Goal: Task Accomplishment & Management: Complete application form

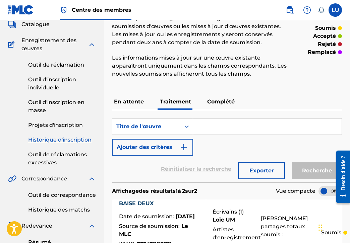
scroll to position [37, 0]
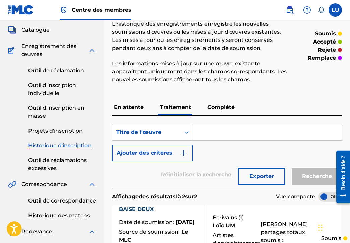
click at [224, 107] on font "Complété" at bounding box center [220, 107] width 27 height 6
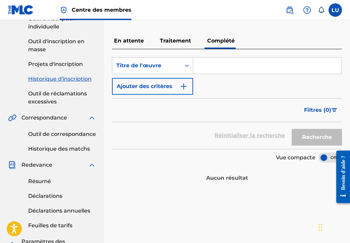
scroll to position [33, 0]
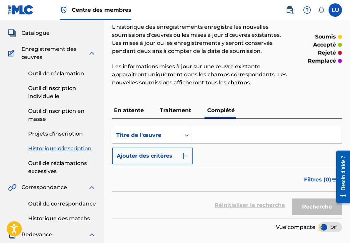
click at [186, 113] on font "Traitement" at bounding box center [175, 110] width 31 height 6
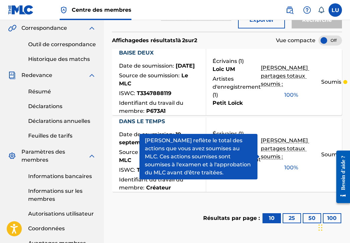
scroll to position [234, 0]
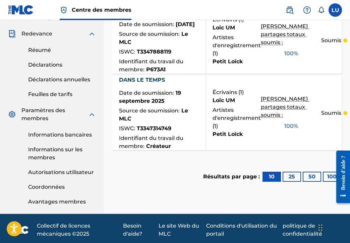
click at [162, 125] on div "Source de soumission : Le MLC" at bounding box center [160, 116] width 82 height 18
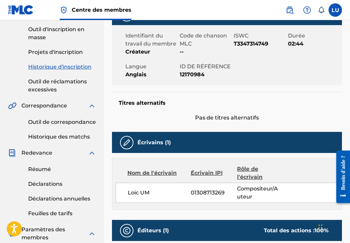
scroll to position [134, 0]
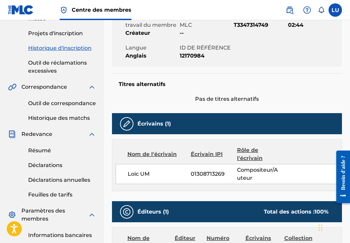
click at [128, 125] on img at bounding box center [127, 124] width 8 height 8
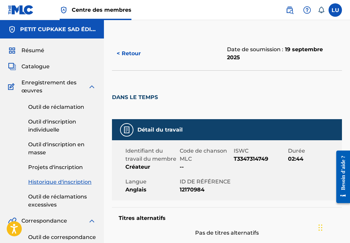
scroll to position [0, 0]
click at [120, 55] on font "< Retour" at bounding box center [129, 53] width 24 height 6
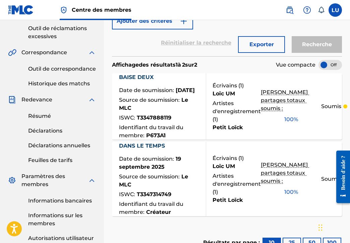
scroll to position [167, 0]
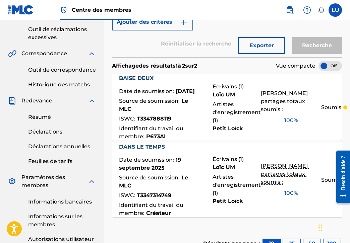
click at [234, 141] on div "BAISE DEUX Date de soumission : [DATE] Source de soumission : Le MLC ISWC : T33…" at bounding box center [227, 107] width 230 height 66
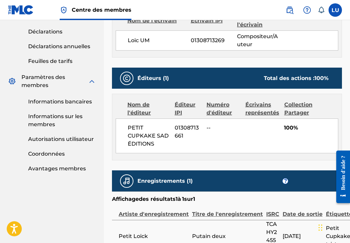
scroll to position [268, 0]
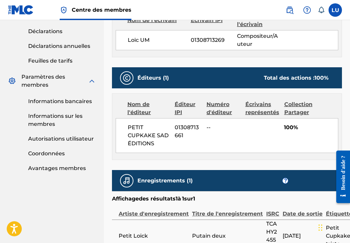
click at [259, 132] on div "PETIT CUPKAKE SAD ÉDITIONS 01308713661 -- 100%" at bounding box center [227, 135] width 222 height 35
click at [260, 132] on div "PETIT CUPKAKE SAD ÉDITIONS 01308713661 -- 100%" at bounding box center [227, 135] width 222 height 35
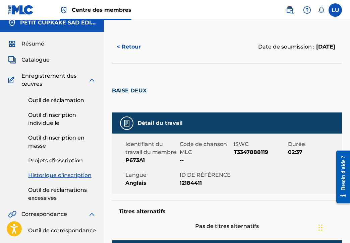
scroll to position [0, 0]
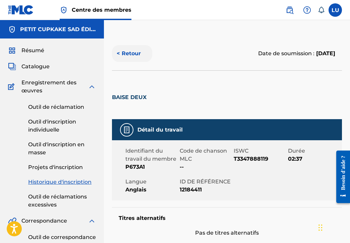
click at [130, 57] on button "< Retour" at bounding box center [132, 53] width 40 height 17
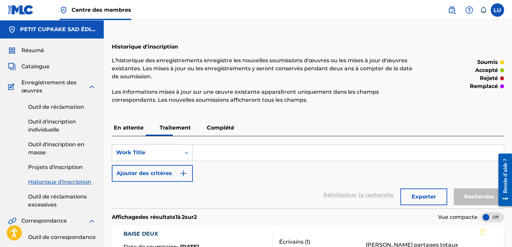
click at [176, 128] on font "Traitement" at bounding box center [175, 128] width 31 height 6
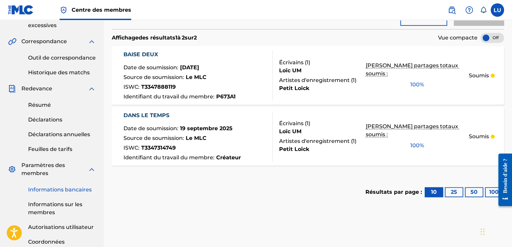
scroll to position [233, 0]
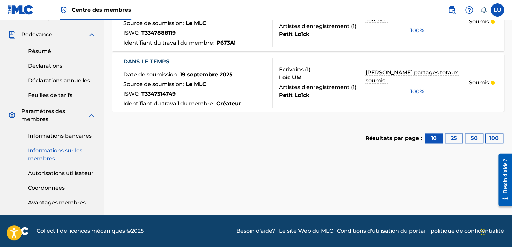
click at [56, 156] on link "Informations sur les membres" at bounding box center [62, 155] width 68 height 16
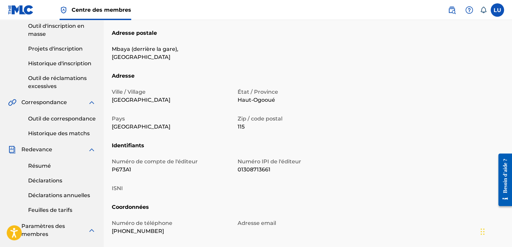
scroll to position [201, 0]
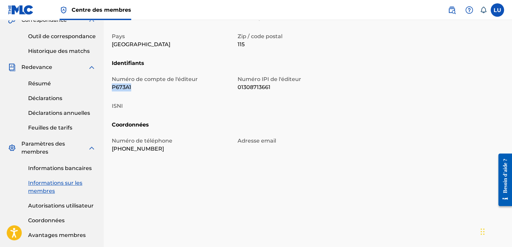
drag, startPoint x: 137, startPoint y: 79, endPoint x: 113, endPoint y: 82, distance: 24.4
click at [113, 83] on p "P673A1" at bounding box center [171, 87] width 118 height 8
copy font "P673A1"
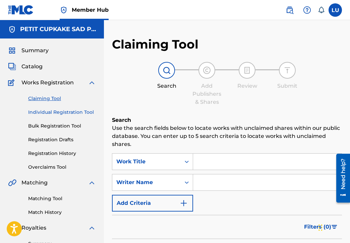
click at [61, 112] on link "Individual Registration Tool" at bounding box center [62, 112] width 68 height 7
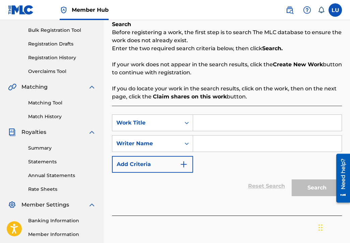
scroll to position [100, 0]
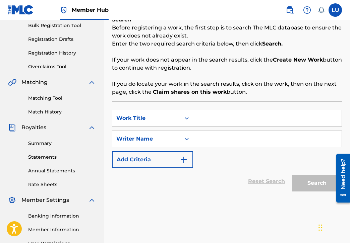
click at [238, 117] on input "Search Form" at bounding box center [267, 118] width 148 height 16
paste input "Rebel"
type input "Rebel"
click at [202, 137] on input "Search Form" at bounding box center [267, 139] width 148 height 16
paste input "Um Loïc"
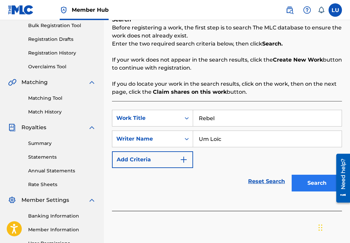
type input "Um Loïc"
click at [302, 181] on button "Search" at bounding box center [316, 183] width 50 height 17
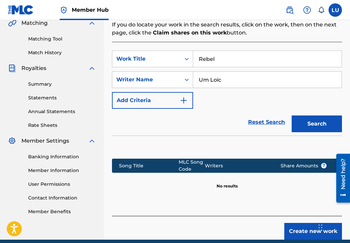
scroll to position [189, 0]
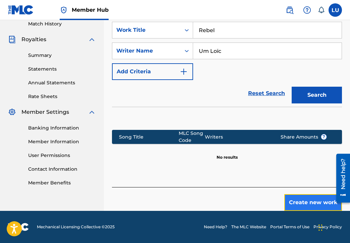
click at [310, 201] on button "Create new work" at bounding box center [313, 202] width 58 height 17
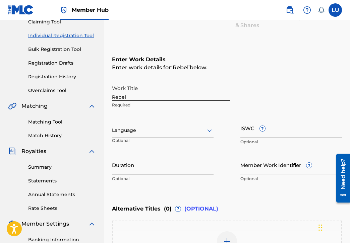
scroll to position [75, 0]
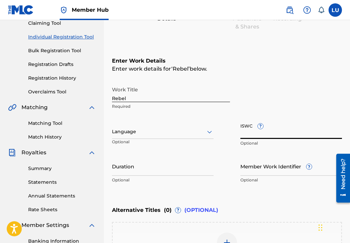
click at [268, 133] on input "ISWC ?" at bounding box center [290, 129] width 101 height 19
drag, startPoint x: 268, startPoint y: 133, endPoint x: 243, endPoint y: 85, distance: 54.1
click at [243, 85] on div "Work Title Rebel Required" at bounding box center [227, 98] width 230 height 30
click at [279, 134] on input "ISWC ?" at bounding box center [290, 129] width 101 height 19
paste input "T3353529434"
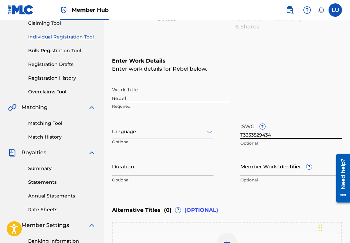
type input "T3353529434"
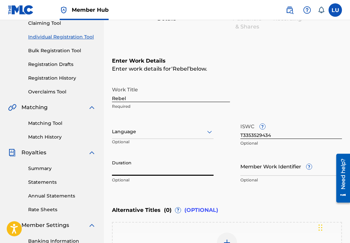
click at [136, 166] on input "Duration" at bounding box center [162, 166] width 101 height 19
type input "03:12"
click at [271, 168] on input "Member Work Identifier ?" at bounding box center [290, 166] width 101 height 19
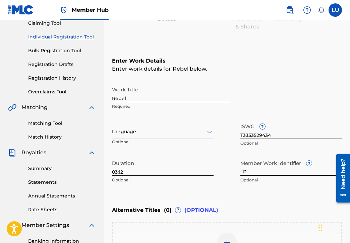
type input "¨"
type input "P673A1"
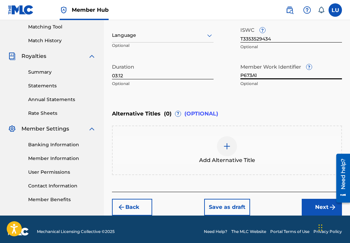
scroll to position [176, 0]
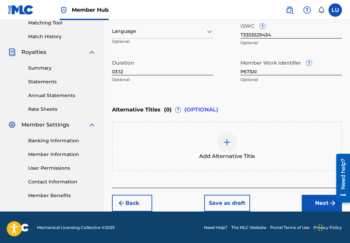
click at [226, 144] on img at bounding box center [227, 142] width 8 height 8
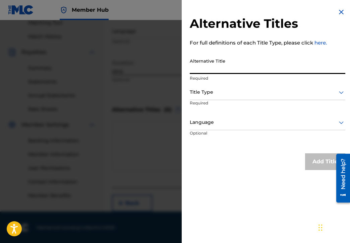
click at [243, 64] on input "Alternative Title" at bounding box center [267, 64] width 155 height 19
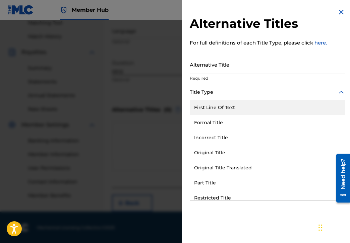
click at [251, 93] on div at bounding box center [267, 92] width 155 height 8
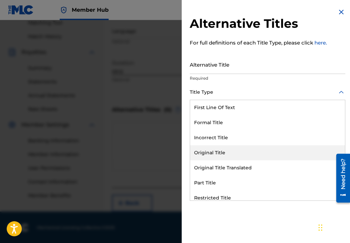
click at [241, 148] on div "Original Title" at bounding box center [267, 152] width 155 height 15
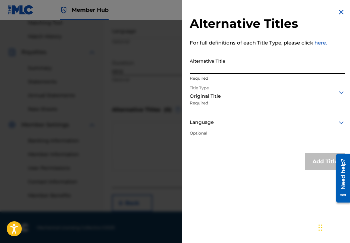
click at [234, 65] on input "Alternative Title" at bounding box center [267, 64] width 155 height 19
paste input "Rebel - Radio Edit"
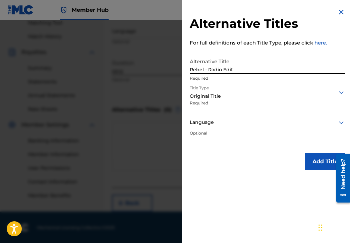
type input "Rebel - Radio Edit"
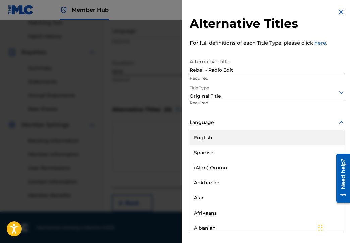
click at [232, 126] on div at bounding box center [267, 122] width 155 height 8
click at [232, 134] on div "English" at bounding box center [267, 137] width 155 height 15
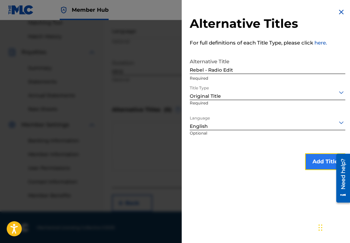
click at [327, 161] on button "Add Title" at bounding box center [325, 161] width 40 height 17
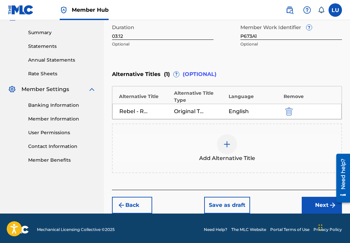
scroll to position [213, 0]
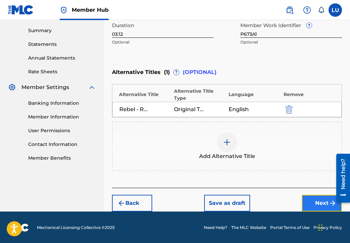
click at [323, 201] on button "Next" at bounding box center [321, 203] width 40 height 17
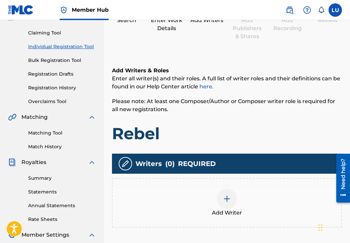
scroll to position [131, 0]
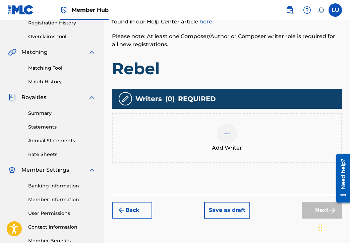
click at [225, 140] on div at bounding box center [227, 134] width 20 height 20
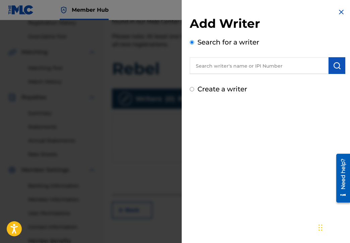
click at [261, 64] on input "text" at bounding box center [259, 65] width 139 height 17
type input "I"
click at [333, 71] on button "submit" at bounding box center [336, 65] width 17 height 17
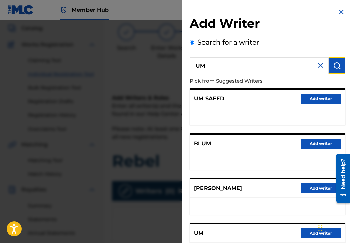
scroll to position [0, 0]
click at [299, 70] on input "UM" at bounding box center [259, 65] width 139 height 17
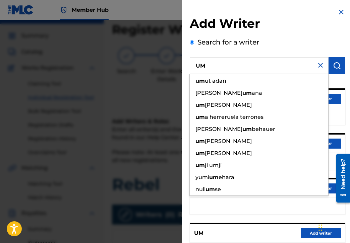
scroll to position [5, 0]
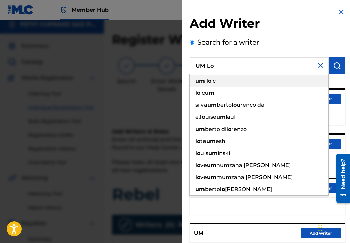
click at [239, 81] on div "um lo ic" at bounding box center [259, 81] width 138 height 12
type input "um loic"
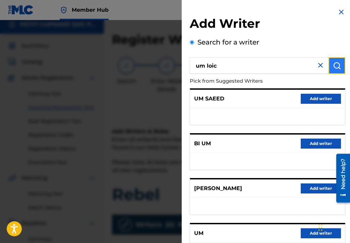
click at [334, 65] on img "submit" at bounding box center [337, 66] width 8 height 8
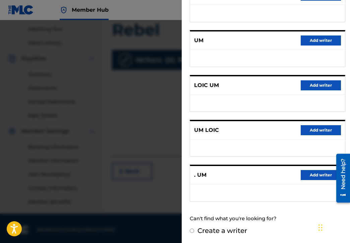
scroll to position [172, 0]
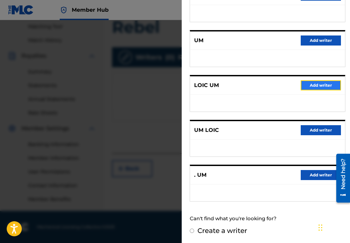
click at [320, 87] on button "Add writer" at bounding box center [320, 85] width 40 height 10
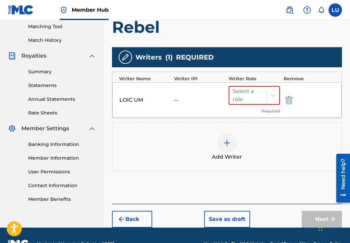
click at [135, 99] on div "LOIC UM" at bounding box center [134, 100] width 30 height 8
click at [289, 99] on img "submit" at bounding box center [288, 100] width 7 height 8
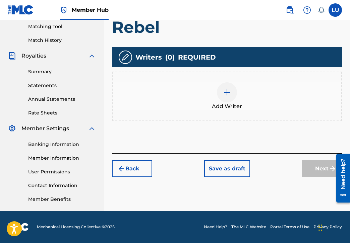
click at [225, 92] on img at bounding box center [227, 92] width 8 height 8
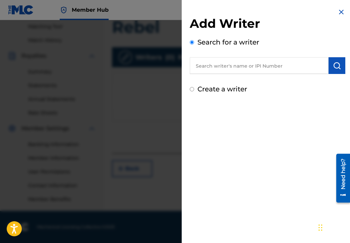
click at [249, 70] on input "text" at bounding box center [259, 65] width 139 height 17
type input "01308713269"
click at [330, 71] on button "submit" at bounding box center [336, 65] width 17 height 17
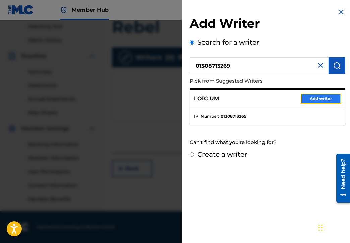
click at [326, 96] on button "Add writer" at bounding box center [320, 99] width 40 height 10
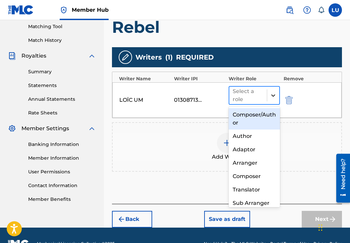
click at [272, 95] on icon at bounding box center [273, 95] width 7 height 7
click at [255, 123] on div "Composer/Author" at bounding box center [253, 118] width 51 height 21
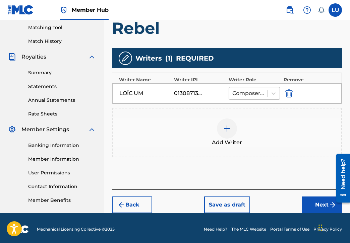
scroll to position [173, 0]
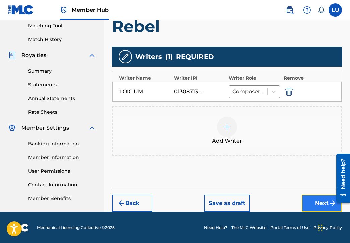
click at [316, 197] on button "Next" at bounding box center [321, 203] width 40 height 17
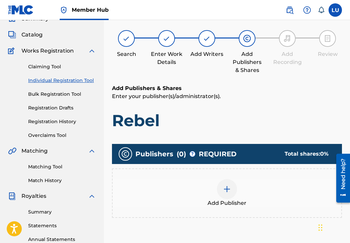
scroll to position [30, 0]
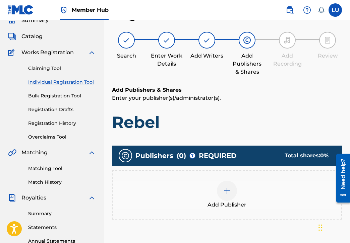
click at [230, 185] on div at bounding box center [227, 191] width 20 height 20
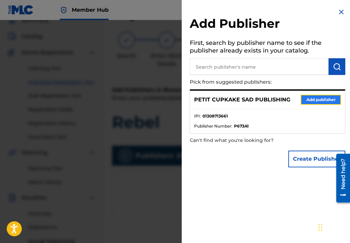
click at [323, 99] on button "Add publisher" at bounding box center [320, 100] width 40 height 10
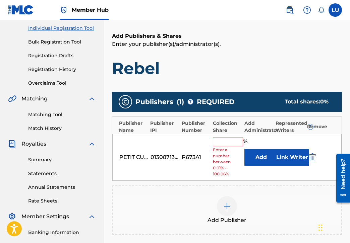
scroll to position [97, 0]
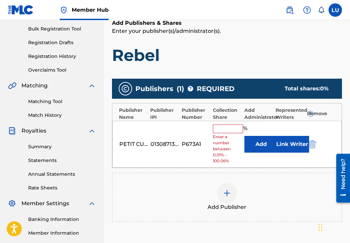
click at [226, 129] on input "text" at bounding box center [228, 129] width 30 height 9
type input "100"
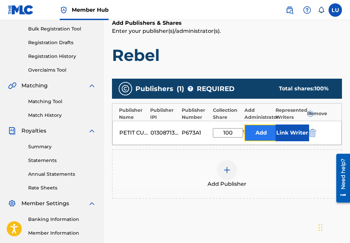
click at [268, 131] on button "Add" at bounding box center [260, 133] width 33 height 17
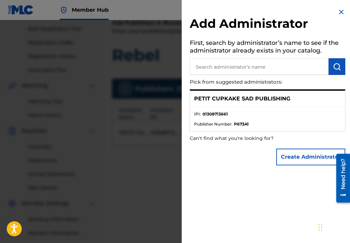
click at [263, 117] on li "IPI : 01308713661" at bounding box center [267, 116] width 147 height 10
click at [287, 122] on li "Publisher Number : P673A1" at bounding box center [267, 124] width 147 height 6
drag, startPoint x: 287, startPoint y: 122, endPoint x: 313, endPoint y: 91, distance: 39.5
click at [288, 121] on li "Publisher Number : P673A1" at bounding box center [267, 124] width 147 height 6
click at [341, 11] on img at bounding box center [341, 12] width 8 height 8
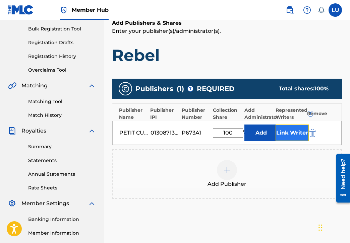
click at [289, 135] on button "Link Writer" at bounding box center [291, 133] width 33 height 17
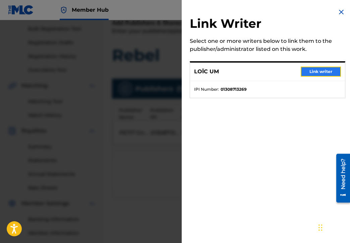
click at [307, 75] on button "Link writer" at bounding box center [320, 72] width 40 height 10
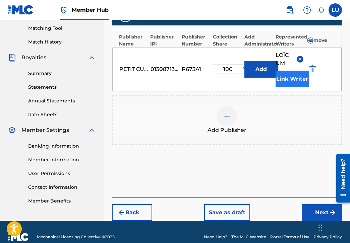
scroll to position [180, 0]
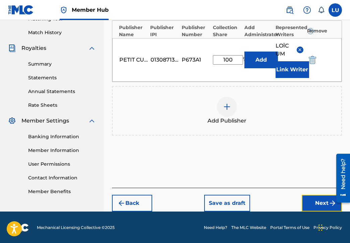
click at [323, 199] on button "Next" at bounding box center [321, 203] width 40 height 17
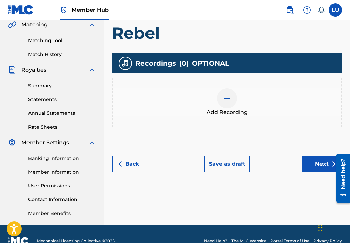
scroll to position [164, 0]
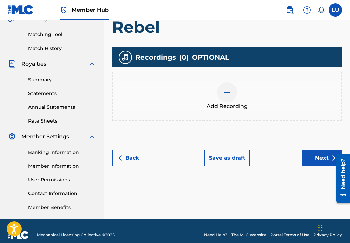
click at [226, 94] on img at bounding box center [227, 92] width 8 height 8
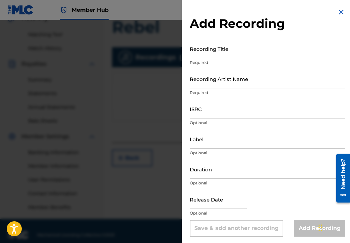
click at [227, 55] on input "Recording Title" at bounding box center [267, 48] width 155 height 19
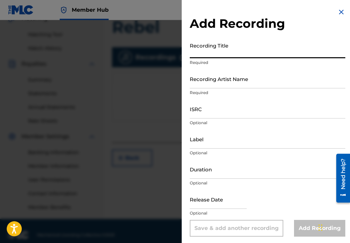
paste input "Rebel - Radio Edit"
type input "Rebel - Radio Edit"
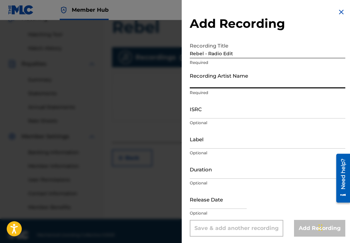
click at [253, 82] on input "Recording Artist Name" at bounding box center [267, 78] width 155 height 19
type input "Petit Loïck"
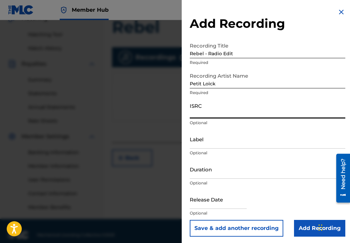
click at [245, 107] on input "ISRC" at bounding box center [267, 108] width 155 height 19
drag, startPoint x: 202, startPoint y: 109, endPoint x: 196, endPoint y: 113, distance: 7.5
click at [196, 113] on input "ISRC" at bounding box center [267, 108] width 155 height 19
paste input "SE6TI2155563"
type input "SE6TI2155563"
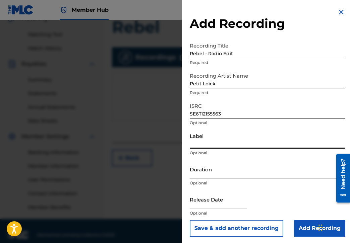
click at [220, 145] on input "Label" at bounding box center [267, 139] width 155 height 19
type input "Petit Cupkake sad"
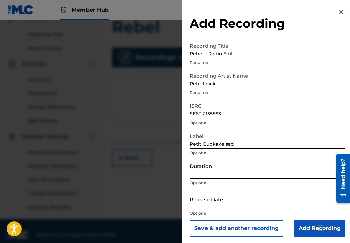
click at [218, 173] on input "Duration" at bounding box center [267, 169] width 155 height 19
click at [196, 173] on input "02:37" at bounding box center [267, 169] width 155 height 19
click at [198, 173] on input "03:37" at bounding box center [267, 169] width 155 height 19
click at [205, 173] on input "03:27" at bounding box center [267, 169] width 155 height 19
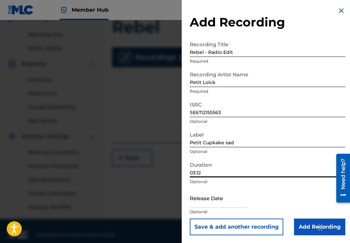
scroll to position [2, 0]
type input "03:12"
click at [230, 199] on input "text" at bounding box center [218, 197] width 57 height 19
select select "8"
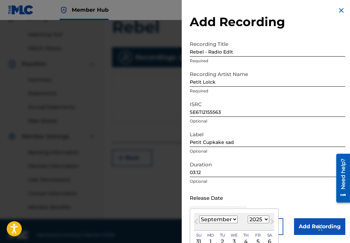
click at [260, 221] on select "1900 1901 1902 1903 1904 1905 1906 1907 1908 1909 1910 1911 1912 1913 1914 1915…" at bounding box center [258, 220] width 21 height 8
select select "2021"
click at [248, 216] on select "1900 1901 1902 1903 1904 1905 1906 1907 1908 1909 1910 1911 1912 1913 1914 1915…" at bounding box center [258, 220] width 21 height 8
click at [230, 219] on select "January February March April May June July August September October November De…" at bounding box center [218, 220] width 39 height 8
select select "7"
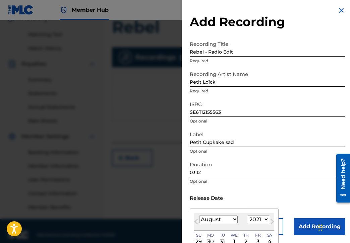
click at [199, 216] on select "January February March April May June July August September October November De…" at bounding box center [218, 220] width 39 height 8
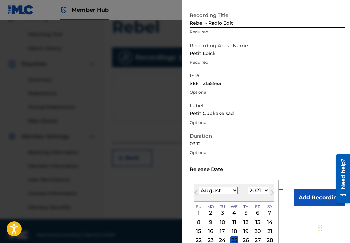
scroll to position [55, 0]
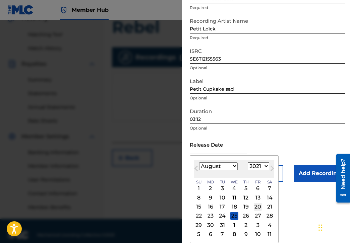
click at [254, 208] on div "20" at bounding box center [258, 207] width 8 height 8
type input "August 20 2021"
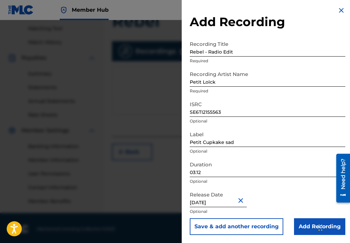
scroll to position [172, 0]
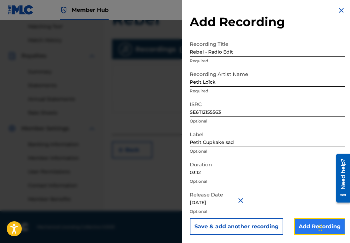
click at [309, 225] on input "Add Recording" at bounding box center [319, 226] width 51 height 17
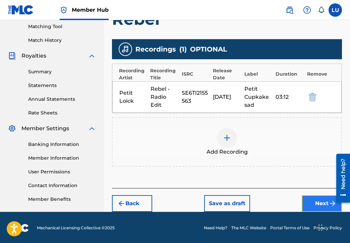
click at [322, 203] on button "Next" at bounding box center [321, 203] width 40 height 17
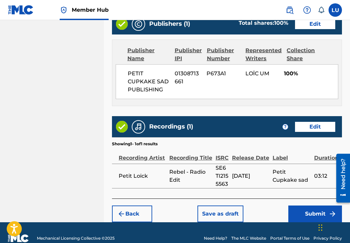
scroll to position [417, 0]
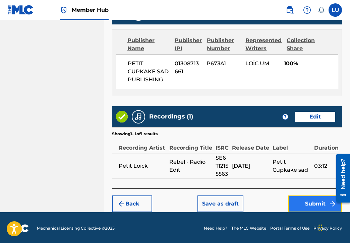
click at [321, 202] on button "Submit" at bounding box center [315, 204] width 54 height 17
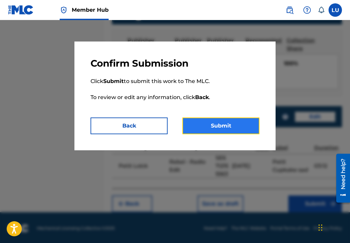
click at [248, 130] on button "Submit" at bounding box center [220, 126] width 77 height 17
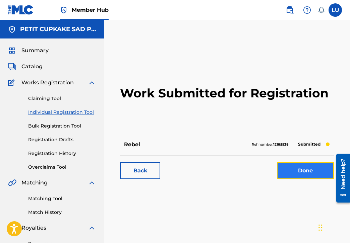
click at [297, 174] on link "Done" at bounding box center [305, 170] width 57 height 17
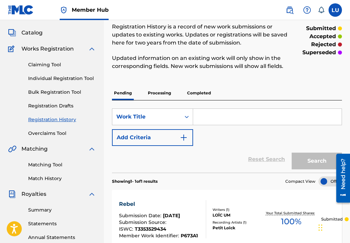
scroll to position [33, 0]
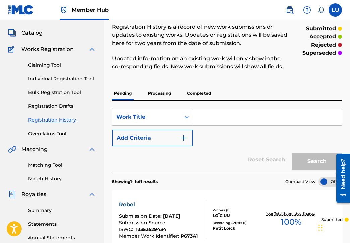
click at [163, 94] on p "Processing" at bounding box center [159, 93] width 27 height 14
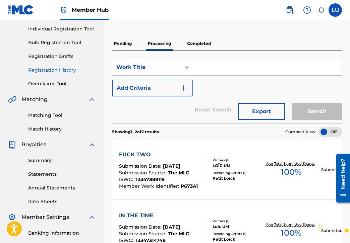
scroll to position [74, 0]
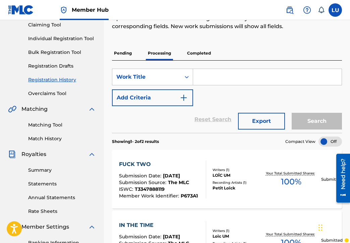
click at [200, 52] on p "Completed" at bounding box center [199, 53] width 28 height 14
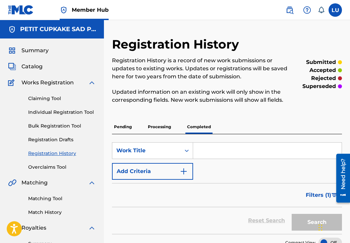
click at [126, 127] on p "Pending" at bounding box center [123, 127] width 22 height 14
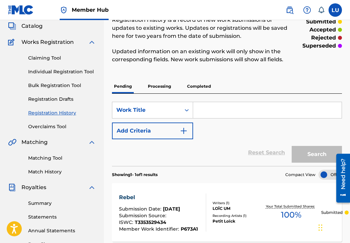
scroll to position [100, 0]
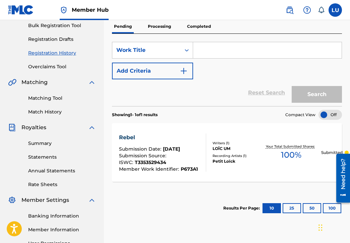
click at [339, 119] on div at bounding box center [329, 115] width 23 height 10
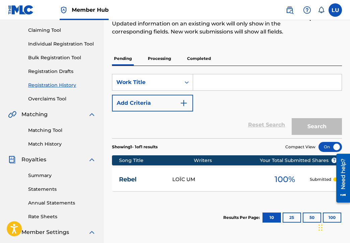
scroll to position [33, 0]
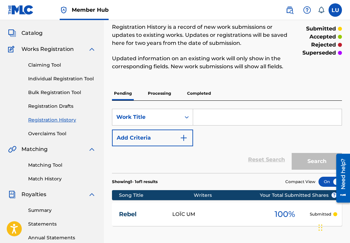
click at [158, 91] on p "Processing" at bounding box center [159, 93] width 27 height 14
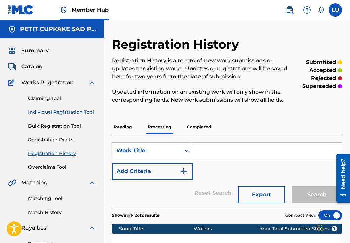
click at [60, 111] on div "Claiming Tool Individual Registration Tool Bulk Registration Tool Registration …" at bounding box center [52, 129] width 88 height 84
click at [60, 111] on link "Individual Registration Tool" at bounding box center [62, 112] width 68 height 7
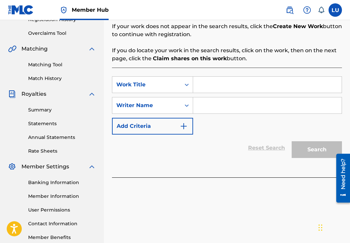
scroll to position [67, 0]
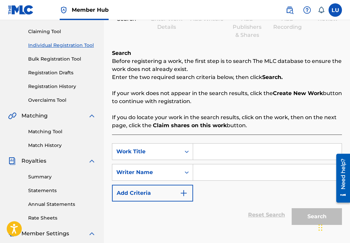
click at [217, 150] on input "Search Form" at bounding box center [267, 152] width 148 height 16
paste input "Lofi Abcdefu Sad - Live"
type input "Lofi Abcdefu Sad - Live"
click at [222, 170] on input "Search Form" at bounding box center [267, 172] width 148 height 16
click at [208, 174] on input "Search Form" at bounding box center [267, 172] width 148 height 16
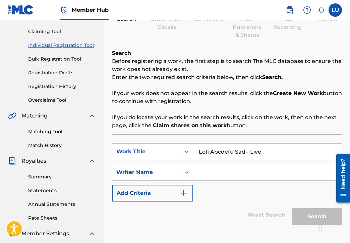
paste input "Um Loïc"
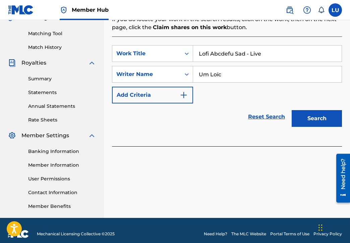
scroll to position [172, 0]
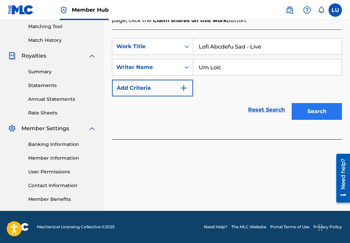
type input "Um Loïc"
click at [304, 113] on button "Search" at bounding box center [316, 111] width 50 height 17
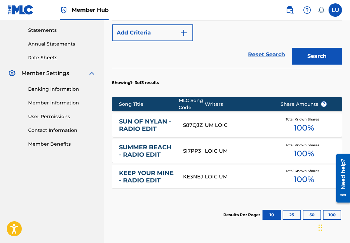
scroll to position [220, 0]
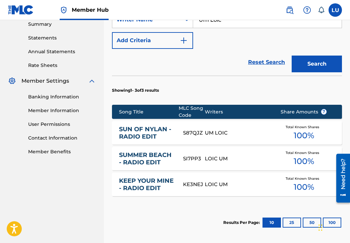
click at [238, 134] on div "UM LOIC" at bounding box center [238, 133] width 66 height 8
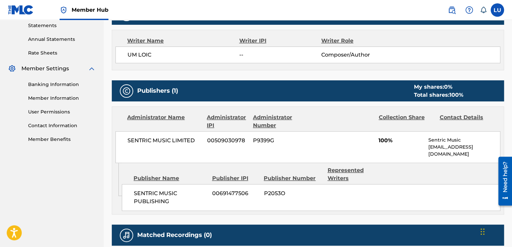
scroll to position [228, 0]
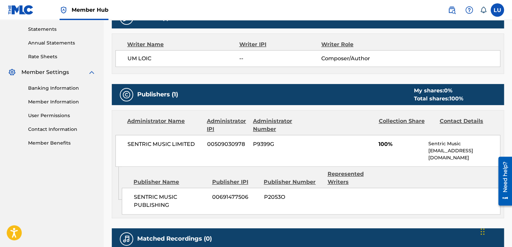
click at [349, 122] on div "Contact Details" at bounding box center [468, 125] width 56 height 16
click at [349, 127] on div "Collection Share" at bounding box center [407, 125] width 56 height 16
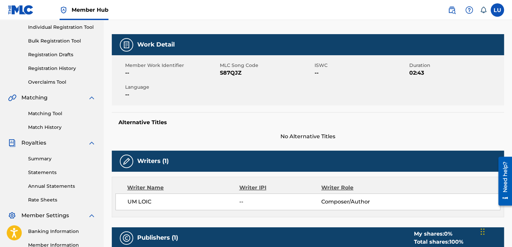
scroll to position [0, 0]
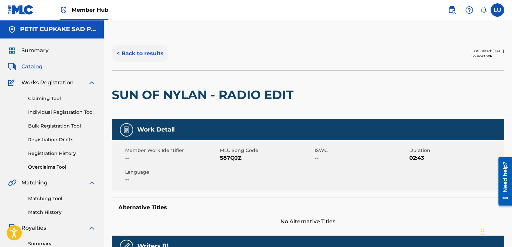
click at [147, 57] on button "< Back to results" at bounding box center [140, 53] width 57 height 17
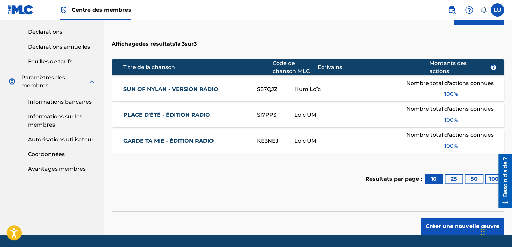
scroll to position [268, 0]
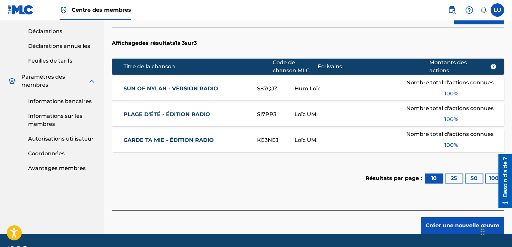
click at [160, 89] on font "SUN OF NYLAN - VERSION RADIO" at bounding box center [171, 88] width 95 height 6
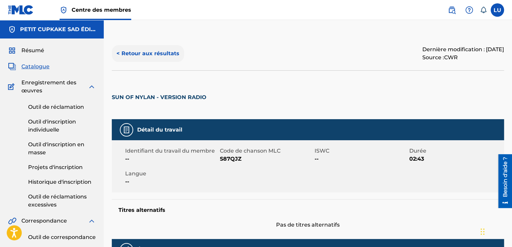
click at [145, 56] on font "< Retour aux résultats" at bounding box center [148, 53] width 63 height 6
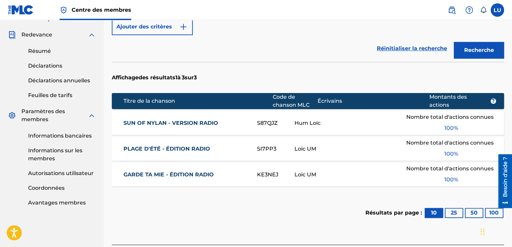
click at [147, 175] on font "GARDE TA MIE - ÉDITION RADIO" at bounding box center [169, 174] width 90 height 6
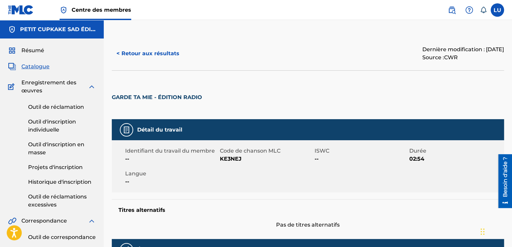
click at [150, 98] on font "GARDE TA MIE - ÉDITION RADIO" at bounding box center [157, 97] width 90 height 6
click at [125, 131] on img at bounding box center [127, 130] width 8 height 8
drag, startPoint x: 204, startPoint y: 96, endPoint x: 256, endPoint y: 108, distance: 53.8
click at [257, 108] on div "GARDE TA MIE - ÉDITION RADIO" at bounding box center [308, 94] width 393 height 49
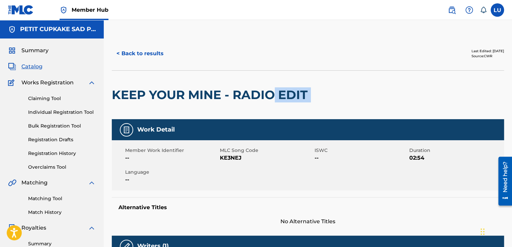
drag, startPoint x: 277, startPoint y: 100, endPoint x: 314, endPoint y: 93, distance: 37.4
click at [320, 95] on div "KEEP YOUR MINE - RADIO EDIT" at bounding box center [308, 94] width 393 height 49
click at [311, 94] on h2 "KEEP YOUR MINE - RADIO EDIT" at bounding box center [211, 94] width 199 height 15
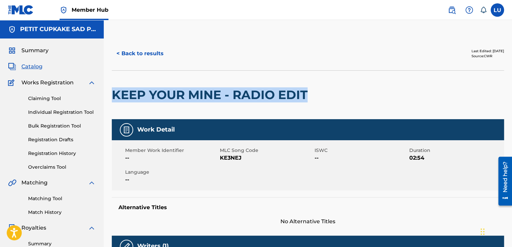
drag, startPoint x: 309, startPoint y: 94, endPoint x: 122, endPoint y: 86, distance: 188.1
click at [117, 85] on div "KEEP YOUR MINE - RADIO EDIT" at bounding box center [211, 95] width 199 height 49
drag, startPoint x: 312, startPoint y: 96, endPoint x: 113, endPoint y: 81, distance: 199.5
copy div "KEEP YOUR MINE - RADIO EDIT"
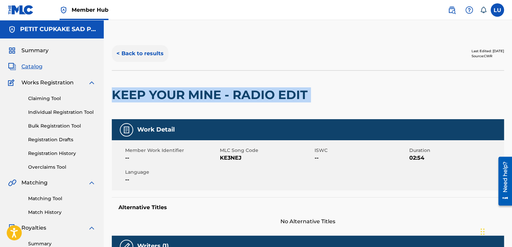
click at [152, 58] on button "< Back to results" at bounding box center [140, 53] width 57 height 17
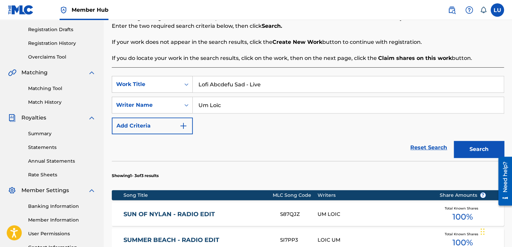
scroll to position [101, 0]
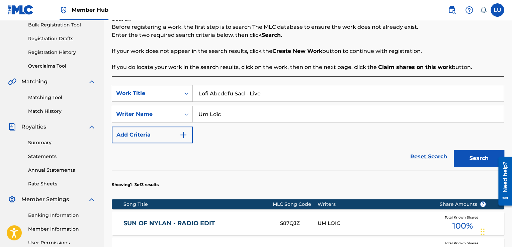
click at [261, 91] on input "Lofi Abcdefu Sad - Live" at bounding box center [348, 93] width 311 height 16
drag, startPoint x: 261, startPoint y: 91, endPoint x: 192, endPoint y: 93, distance: 69.0
click at [192, 93] on div "SearchWithCriteria70cc7d43-2f80-4789-8e3a-68696f40f2b7 Work Title Lofi Abcdefu …" at bounding box center [308, 93] width 393 height 17
paste input "KEEP YOUR MINE - RADIO EDIT"
type input "KEEP YOUR MINE - RADIO EDIT"
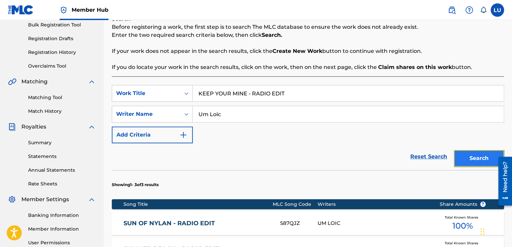
click at [349, 158] on button "Search" at bounding box center [479, 158] width 50 height 17
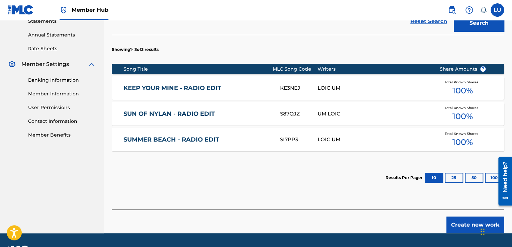
scroll to position [221, 0]
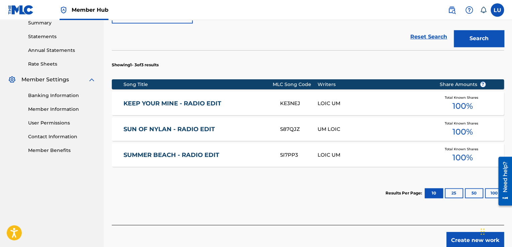
click at [349, 110] on div "KEEP YOUR MINE - RADIO EDIT KE3NEJ LOIC UM Total Known Shares 100 %" at bounding box center [308, 103] width 393 height 23
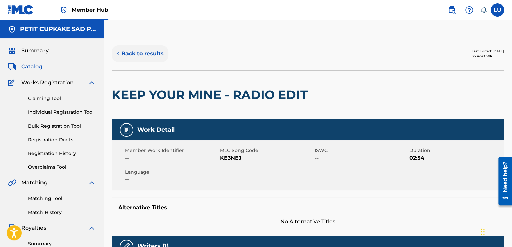
click at [148, 57] on button "< Back to results" at bounding box center [140, 53] width 57 height 17
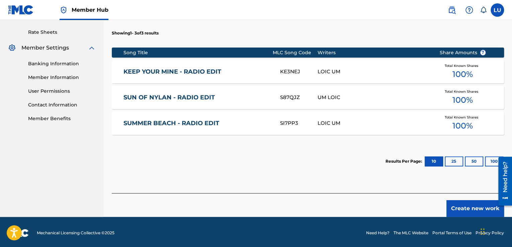
scroll to position [255, 0]
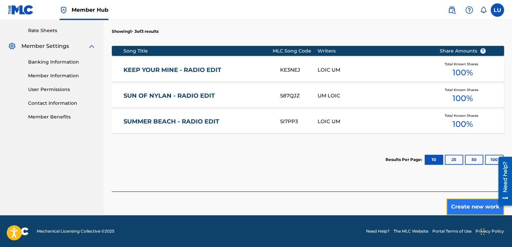
click at [349, 208] on button "Create new work" at bounding box center [476, 207] width 58 height 17
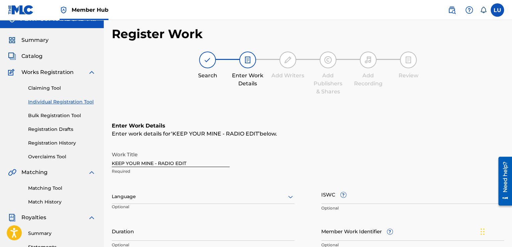
scroll to position [4, 0]
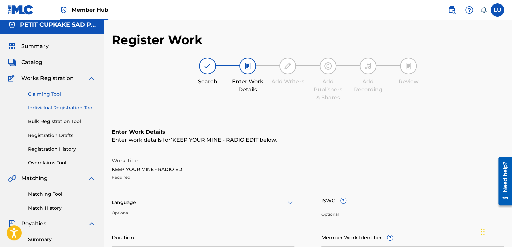
click at [54, 91] on link "Claiming Tool" at bounding box center [62, 94] width 68 height 7
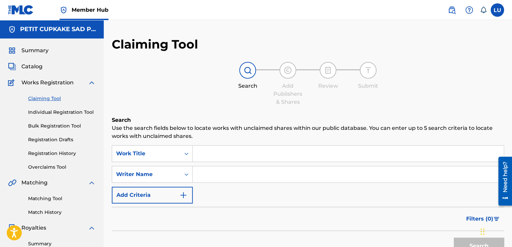
click at [287, 150] on input "Search Form" at bounding box center [348, 154] width 311 height 16
paste input "KEEP YOUR MINE - RADIO EDIT"
type input "KEEP YOUR MINE - RADIO EDIT"
click at [279, 169] on input "Search Form" at bounding box center [348, 174] width 311 height 16
type input "Um Loïc"
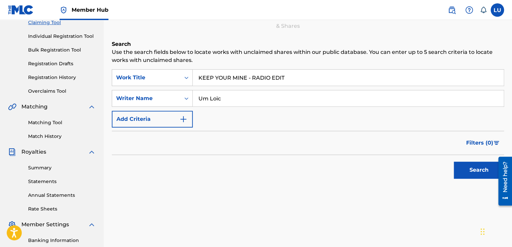
scroll to position [168, 0]
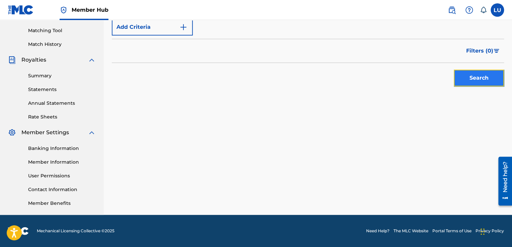
click at [349, 80] on button "Search" at bounding box center [479, 78] width 50 height 17
click at [349, 78] on button "Search" at bounding box center [479, 78] width 50 height 17
click at [349, 78] on div "Search" at bounding box center [478, 76] width 54 height 27
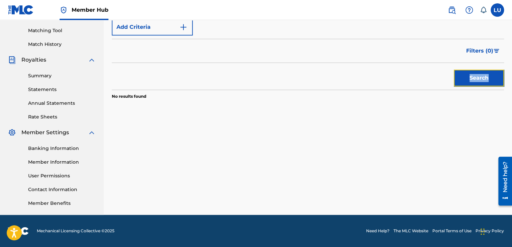
click at [349, 78] on button "Search" at bounding box center [479, 78] width 50 height 17
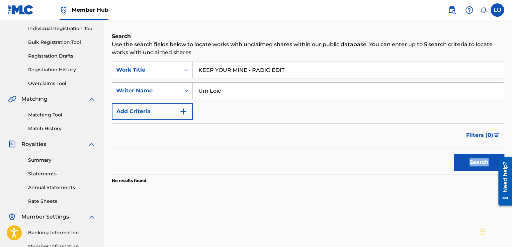
scroll to position [101, 0]
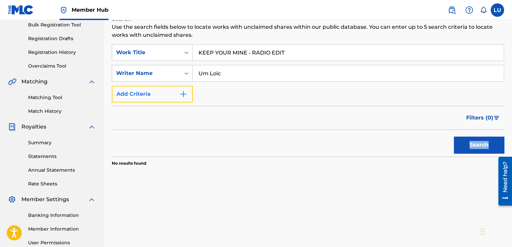
click at [171, 93] on button "Add Criteria" at bounding box center [152, 94] width 81 height 17
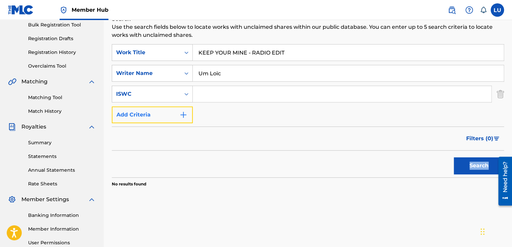
click at [176, 111] on button "Add Criteria" at bounding box center [152, 115] width 81 height 17
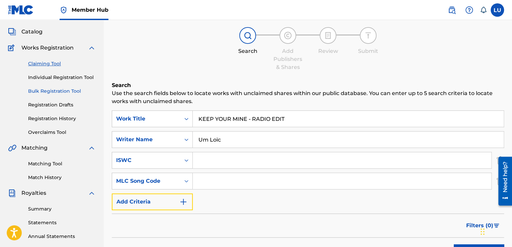
scroll to position [34, 0]
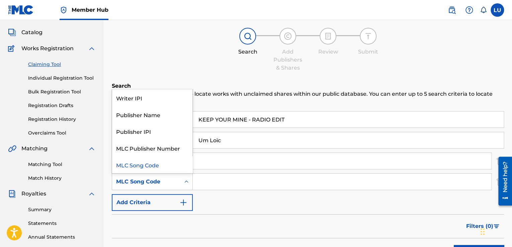
click at [186, 179] on icon "Search Form" at bounding box center [186, 182] width 7 height 7
click at [167, 150] on div "MLC Publisher Number" at bounding box center [152, 148] width 80 height 17
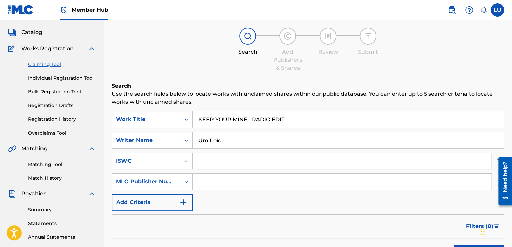
click at [211, 178] on input "Search Form" at bounding box center [342, 182] width 299 height 16
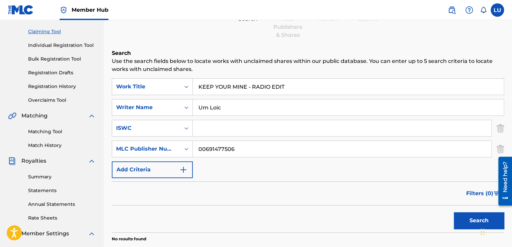
scroll to position [101, 0]
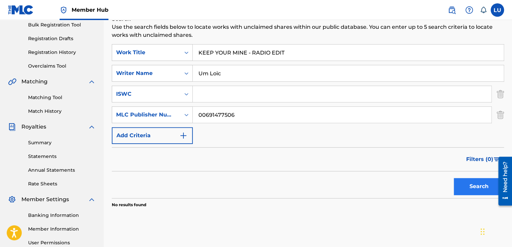
type input "00691477506"
drag, startPoint x: 472, startPoint y: 181, endPoint x: 467, endPoint y: 179, distance: 5.1
click at [349, 179] on button "Search" at bounding box center [479, 186] width 50 height 17
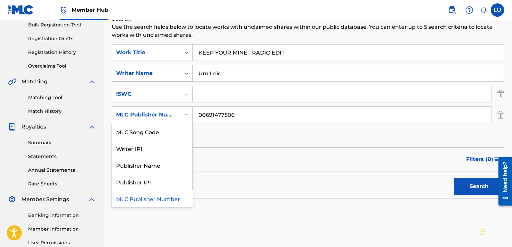
click at [184, 114] on icon "Search Form" at bounding box center [186, 115] width 7 height 7
click at [170, 165] on div "Publisher Name" at bounding box center [152, 165] width 80 height 17
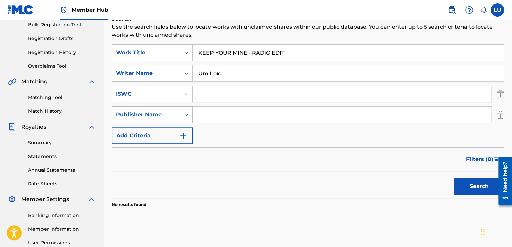
click at [188, 116] on icon "Search Form" at bounding box center [186, 115] width 7 height 7
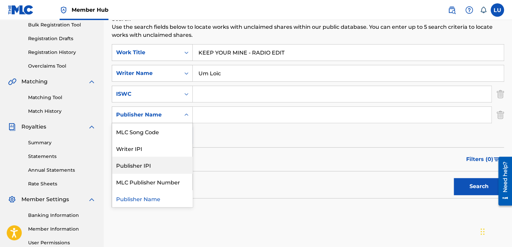
click at [161, 163] on div "Publisher IPI" at bounding box center [152, 165] width 80 height 17
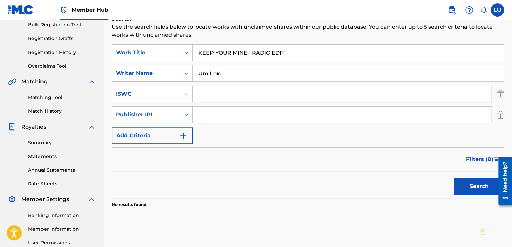
click at [214, 117] on input "Search Form" at bounding box center [342, 115] width 299 height 16
type input "00691477506"
click at [349, 187] on button "Search" at bounding box center [479, 186] width 50 height 17
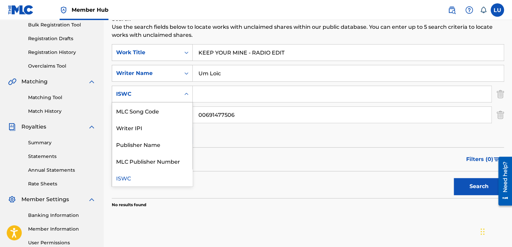
click at [188, 94] on icon "Search Form" at bounding box center [186, 94] width 7 height 7
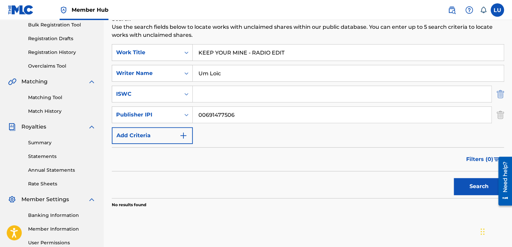
click at [349, 95] on img "Search Form" at bounding box center [500, 94] width 7 height 17
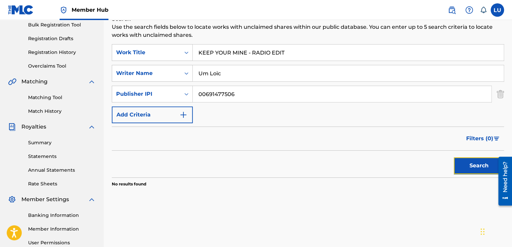
click at [349, 161] on button "Search" at bounding box center [479, 165] width 50 height 17
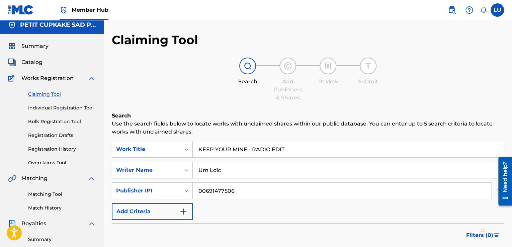
scroll to position [1, 0]
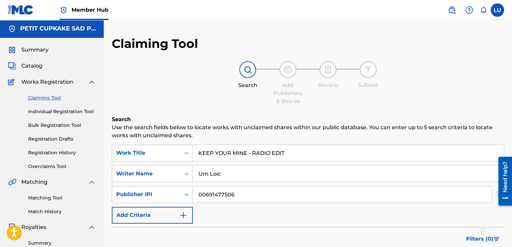
click at [44, 108] on link "Individual Registration Tool" at bounding box center [62, 111] width 68 height 7
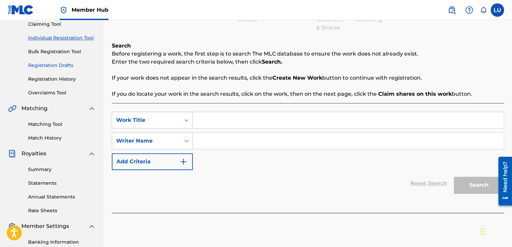
scroll to position [66, 0]
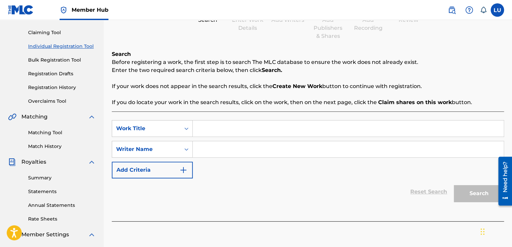
click at [52, 38] on div "Claiming Tool Individual Registration Tool Bulk Registration Tool Registration …" at bounding box center [52, 63] width 88 height 84
click at [52, 37] on div "Claiming Tool Individual Registration Tool Bulk Registration Tool Registration …" at bounding box center [52, 63] width 88 height 84
click at [52, 34] on link "Claiming Tool" at bounding box center [62, 32] width 68 height 7
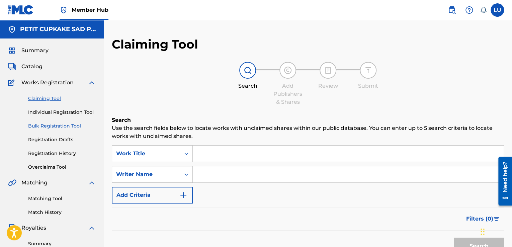
click at [47, 125] on link "Bulk Registration Tool" at bounding box center [62, 126] width 68 height 7
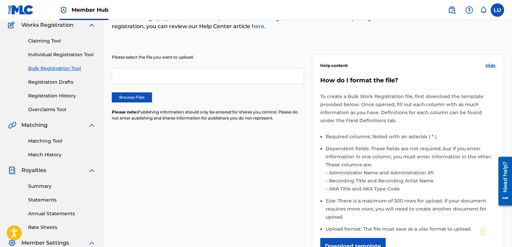
scroll to position [67, 0]
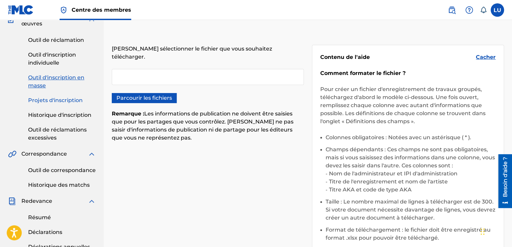
click at [79, 168] on font "Outil de correspondance" at bounding box center [62, 170] width 68 height 6
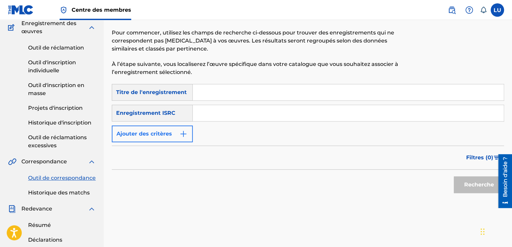
scroll to position [67, 0]
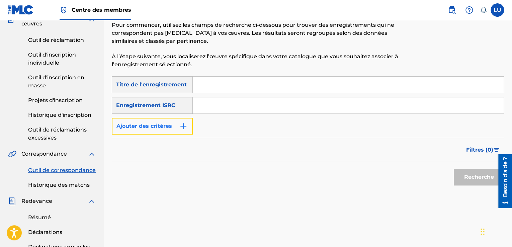
click at [184, 126] on img "Formulaire de recherche" at bounding box center [184, 126] width 8 height 8
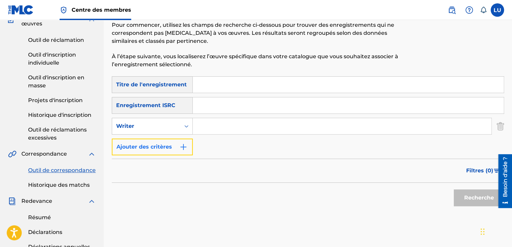
click at [184, 147] on img "Formulaire de recherche" at bounding box center [184, 147] width 8 height 8
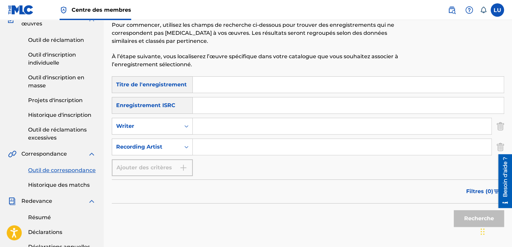
click at [206, 81] on input "Formulaire de recherche" at bounding box center [348, 85] width 311 height 16
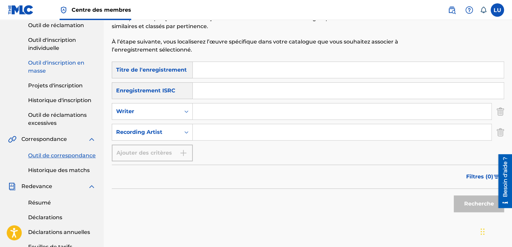
scroll to position [66, 0]
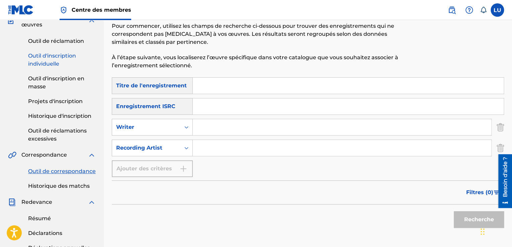
click at [52, 60] on font "Outil d'inscription individuelle" at bounding box center [52, 60] width 48 height 14
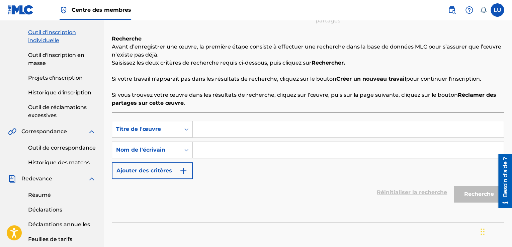
scroll to position [100, 0]
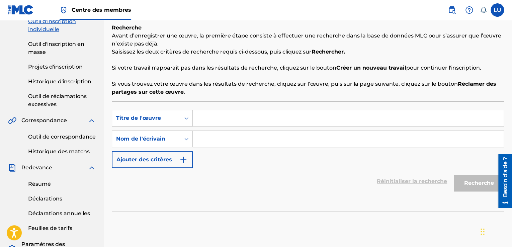
click at [206, 117] on input "Formulaire de recherche" at bounding box center [348, 118] width 311 height 16
paste input "KEEP YOUR MINE - RADIO EDIT"
type input "KEEP YOUR MINE - RADIO EDIT"
click at [213, 143] on input "Formulaire de recherche" at bounding box center [348, 139] width 311 height 16
click at [222, 139] on input "Formulaire de recherche" at bounding box center [348, 139] width 311 height 16
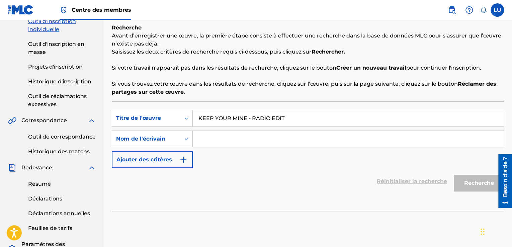
click at [275, 142] on input "Formulaire de recherche" at bounding box center [348, 139] width 311 height 16
paste input "Um Loïc"
type input "Um Loïc"
click at [228, 64] on p "Si votre travail n'apparaît pas dans les résultats de recherche, cliquez sur le…" at bounding box center [308, 68] width 393 height 8
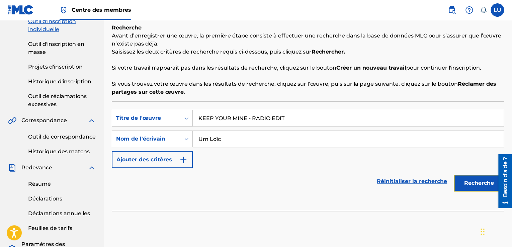
click at [349, 185] on font "Recherche" at bounding box center [480, 183] width 30 height 6
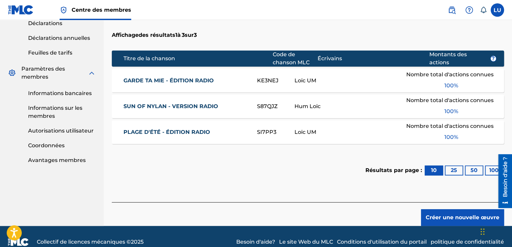
scroll to position [287, 0]
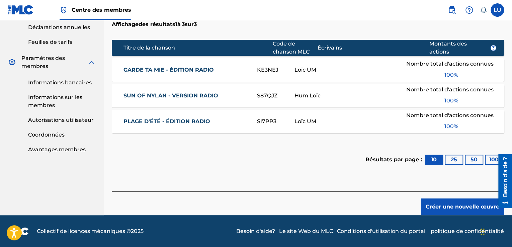
click at [176, 75] on div "GARDE TA MIE - ÉDITION RADIO KE3NEJ Loïc UM Nombre total d'actions connues 100 %" at bounding box center [308, 69] width 393 height 23
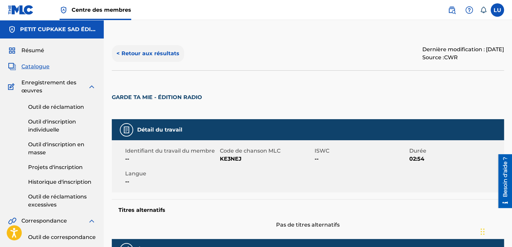
click at [160, 51] on font "< Retour aux résultats" at bounding box center [148, 53] width 63 height 6
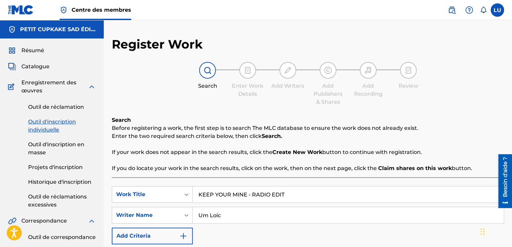
scroll to position [233, 0]
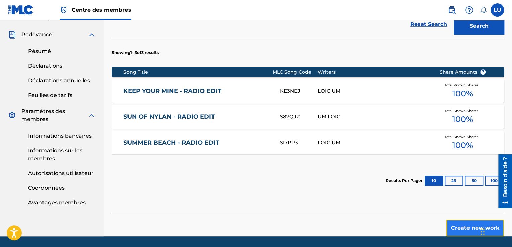
click at [349, 225] on button "Create new work" at bounding box center [476, 228] width 58 height 17
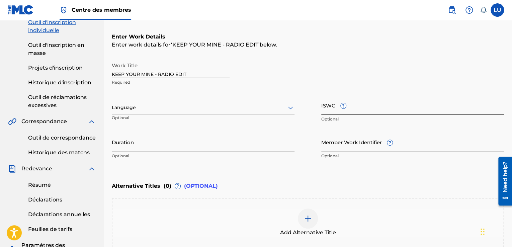
scroll to position [91, 0]
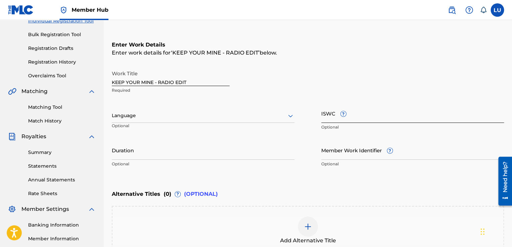
click at [349, 115] on input "ISWC ?" at bounding box center [413, 113] width 183 height 19
paste input "T3348532258"
type input "T3348532258"
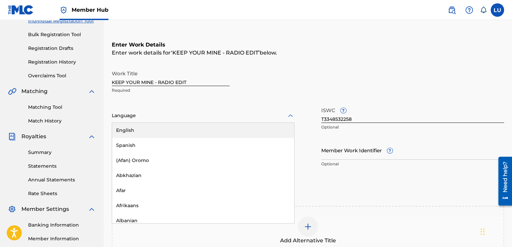
click at [194, 116] on div at bounding box center [203, 116] width 183 height 8
click at [193, 124] on div "English" at bounding box center [203, 130] width 182 height 15
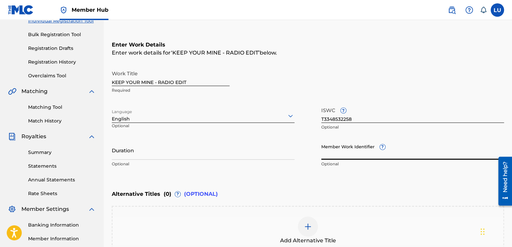
click at [349, 150] on input "Member Work Identifier ?" at bounding box center [413, 150] width 183 height 19
paste input "P673A1"
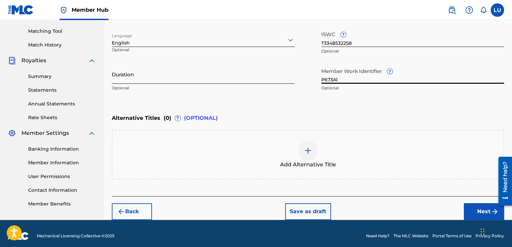
scroll to position [172, 0]
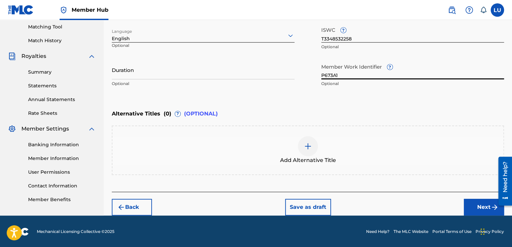
type input "P673A1"
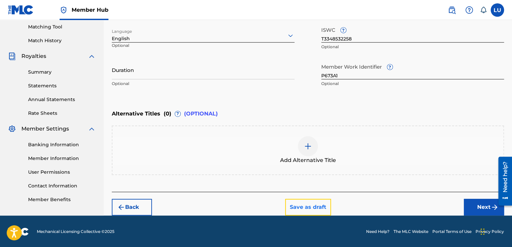
click at [309, 210] on button "Save as draft" at bounding box center [308, 207] width 46 height 17
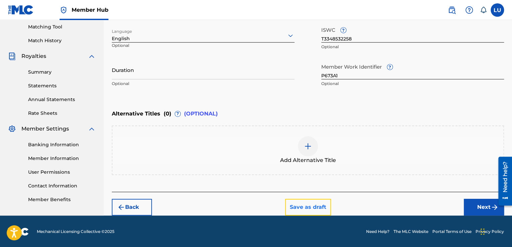
click at [309, 210] on button "Save as draft" at bounding box center [308, 207] width 46 height 17
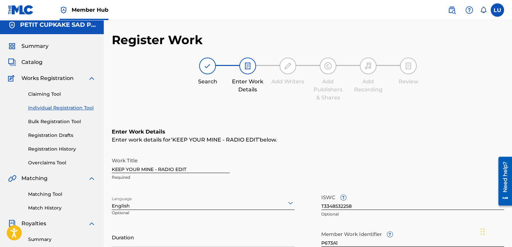
scroll to position [0, 0]
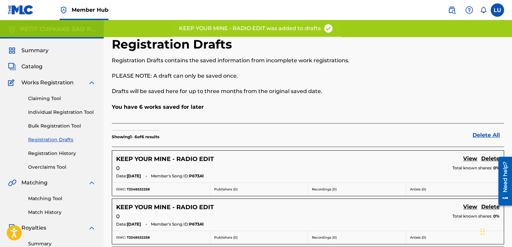
click at [239, 144] on section "Showing 1 - 6 of 6 results Delete All" at bounding box center [308, 134] width 393 height 23
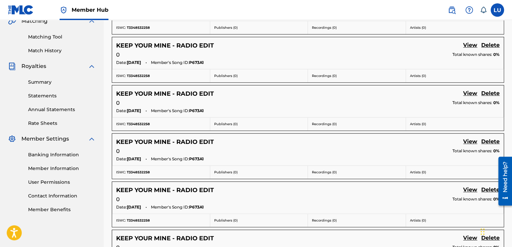
scroll to position [232, 0]
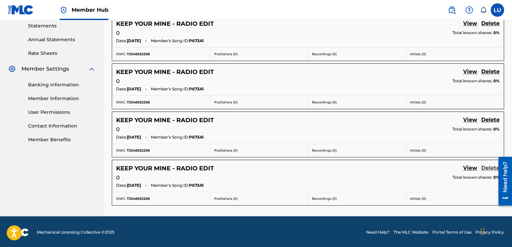
click at [349, 169] on link "Delete" at bounding box center [491, 168] width 18 height 9
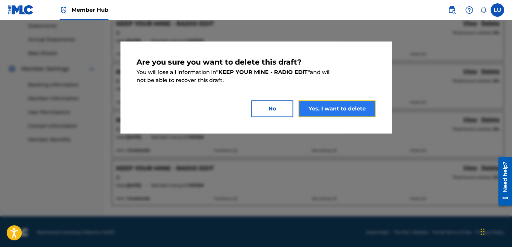
click at [332, 116] on button "Yes, I want to delete" at bounding box center [337, 108] width 77 height 17
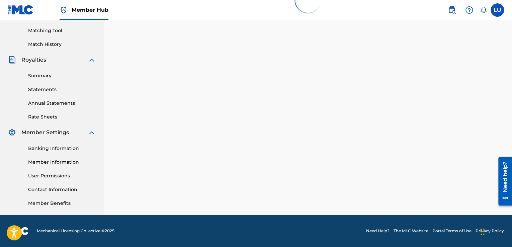
scroll to position [184, 0]
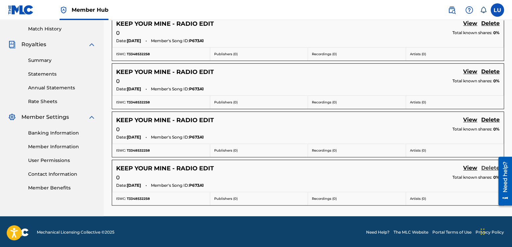
click at [349, 165] on link "Delete" at bounding box center [491, 168] width 18 height 9
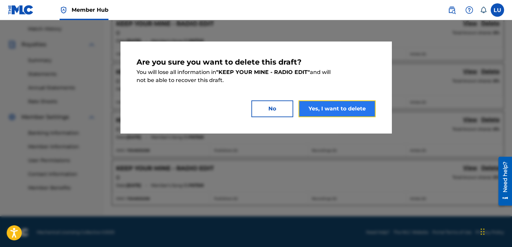
click at [312, 111] on button "Yes, I want to delete" at bounding box center [337, 108] width 77 height 17
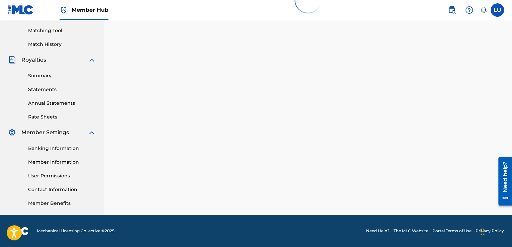
scroll to position [168, 0]
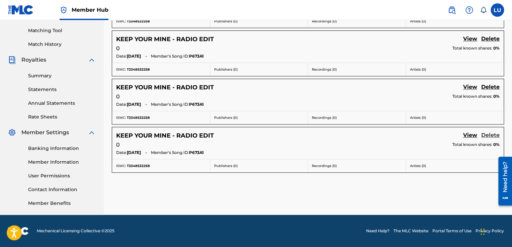
click at [349, 135] on link "Delete" at bounding box center [491, 135] width 18 height 9
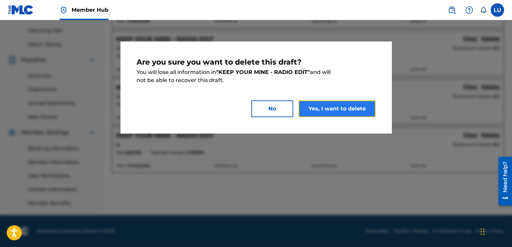
click at [349, 112] on button "Yes, I want to delete" at bounding box center [337, 108] width 77 height 17
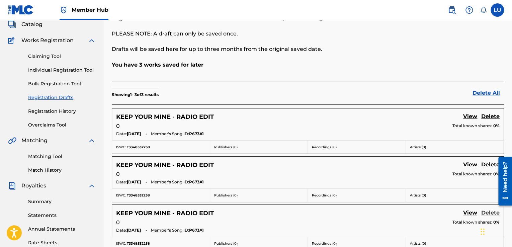
scroll to position [100, 0]
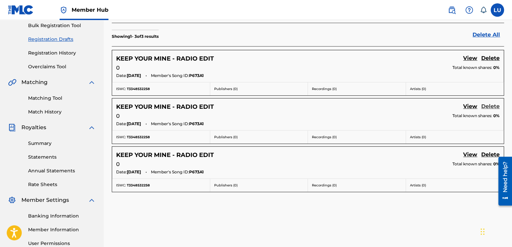
click at [349, 105] on link "Delete" at bounding box center [491, 106] width 18 height 9
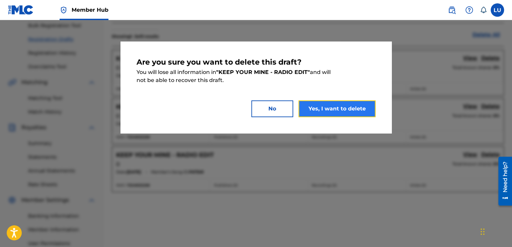
click at [325, 107] on button "Yes, I want to delete" at bounding box center [337, 108] width 77 height 17
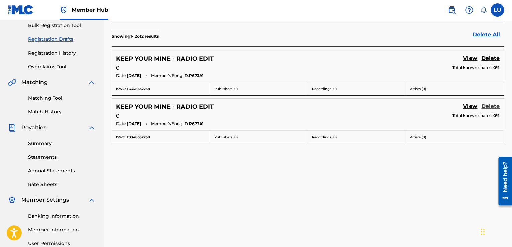
click at [349, 108] on link "Delete" at bounding box center [491, 106] width 18 height 9
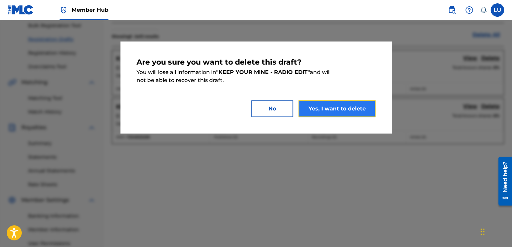
click at [349, 110] on button "Yes, I want to delete" at bounding box center [337, 108] width 77 height 17
